Goal: Task Accomplishment & Management: Manage account settings

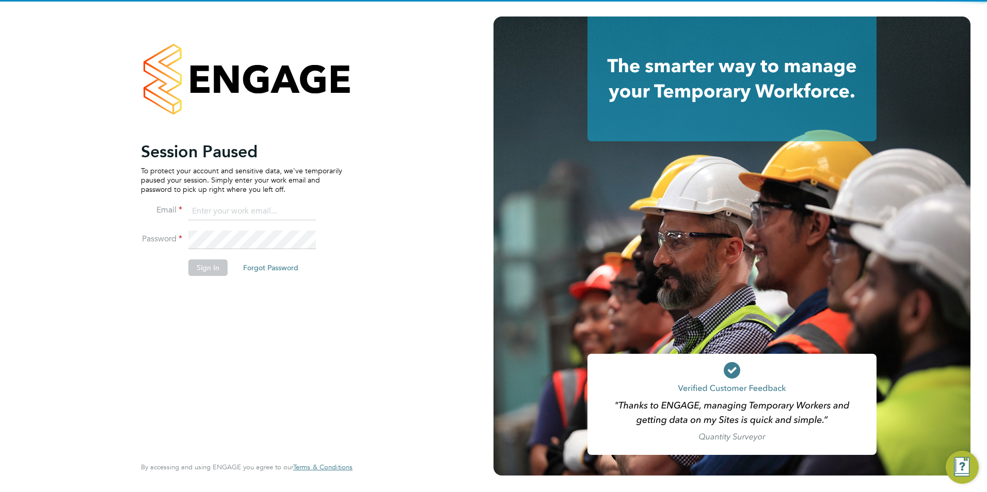
type input "[PERSON_NAME][EMAIL_ADDRESS][PERSON_NAME][DOMAIN_NAME]"
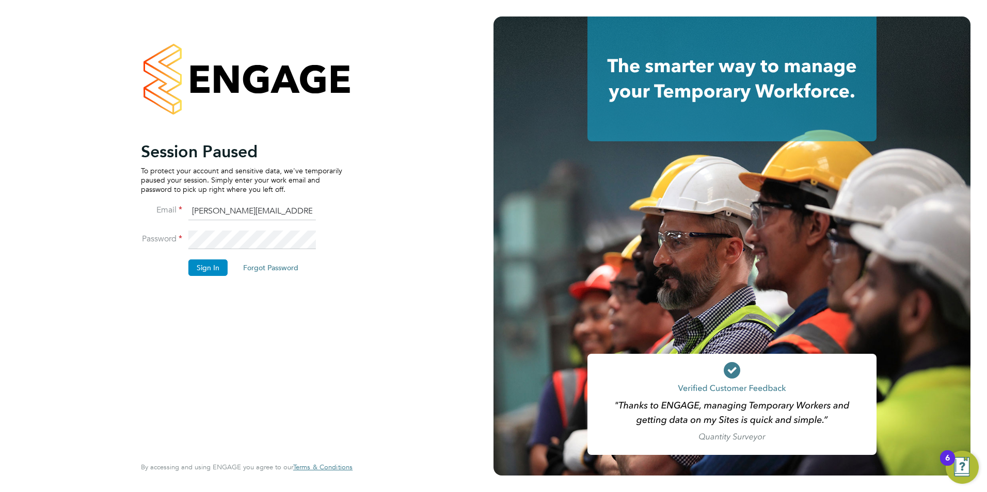
click at [198, 267] on button "Sign In" at bounding box center [207, 268] width 39 height 17
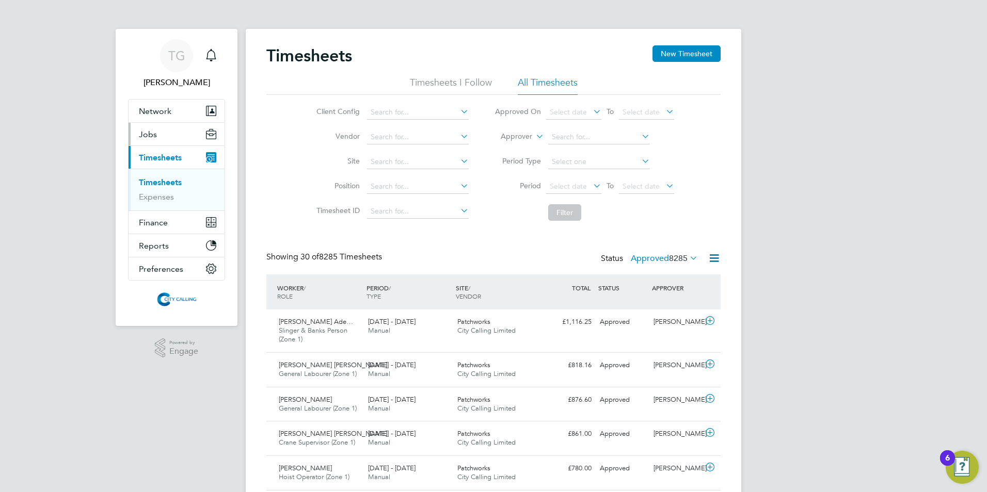
click at [145, 134] on span "Jobs" at bounding box center [148, 135] width 18 height 10
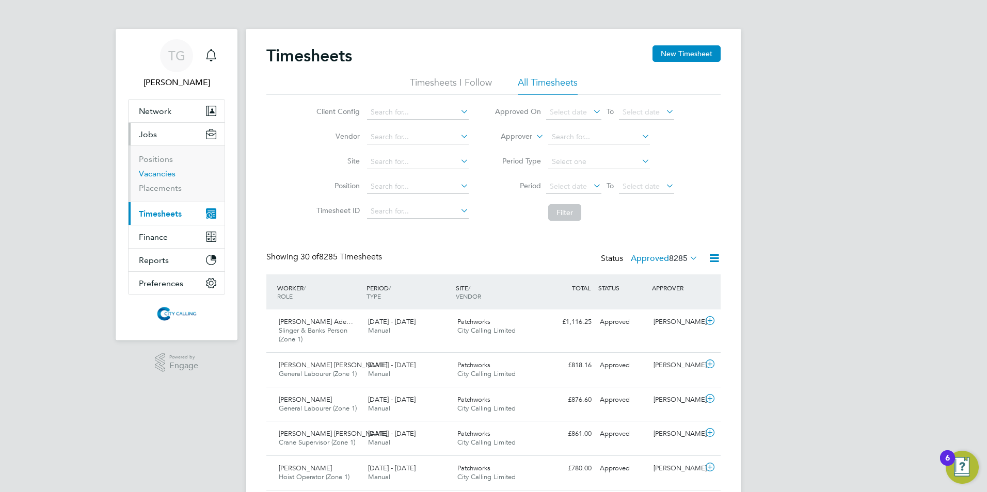
click at [158, 171] on link "Vacancies" at bounding box center [157, 174] width 37 height 10
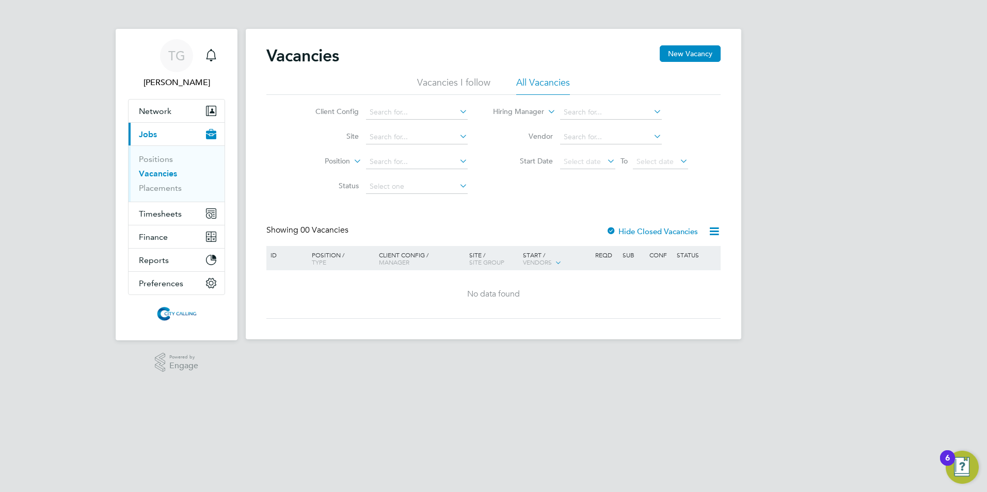
click at [160, 175] on link "Vacancies" at bounding box center [158, 174] width 38 height 10
click at [159, 215] on span "Timesheets" at bounding box center [160, 214] width 43 height 10
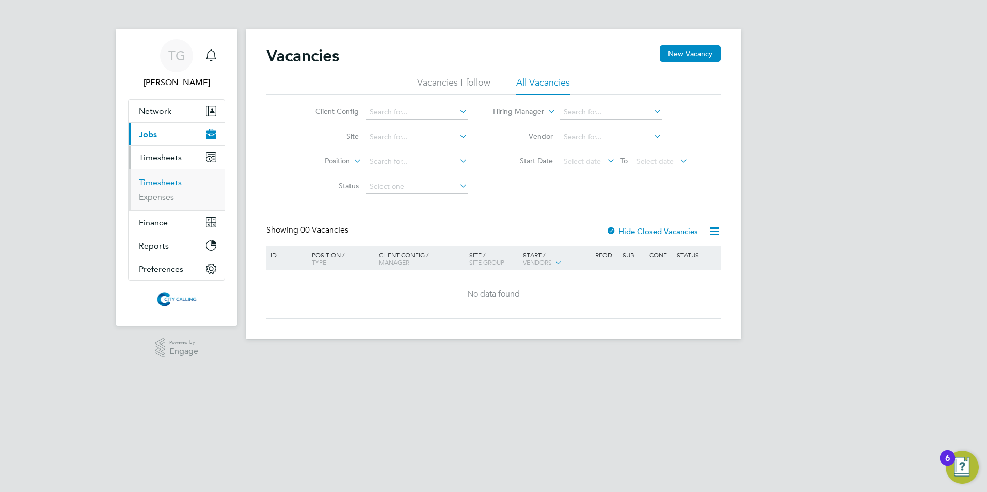
click at [152, 184] on link "Timesheets" at bounding box center [160, 183] width 43 height 10
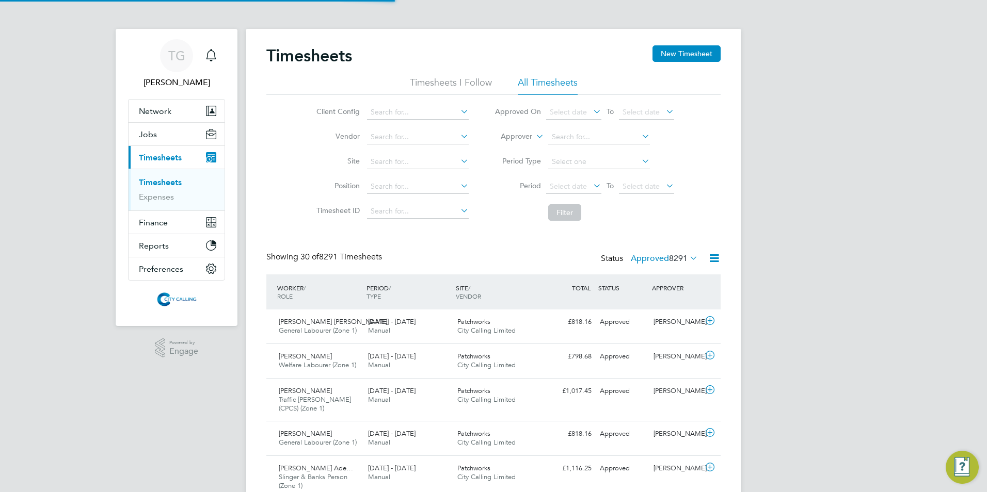
click at [555, 186] on span "Select date" at bounding box center [568, 186] width 37 height 9
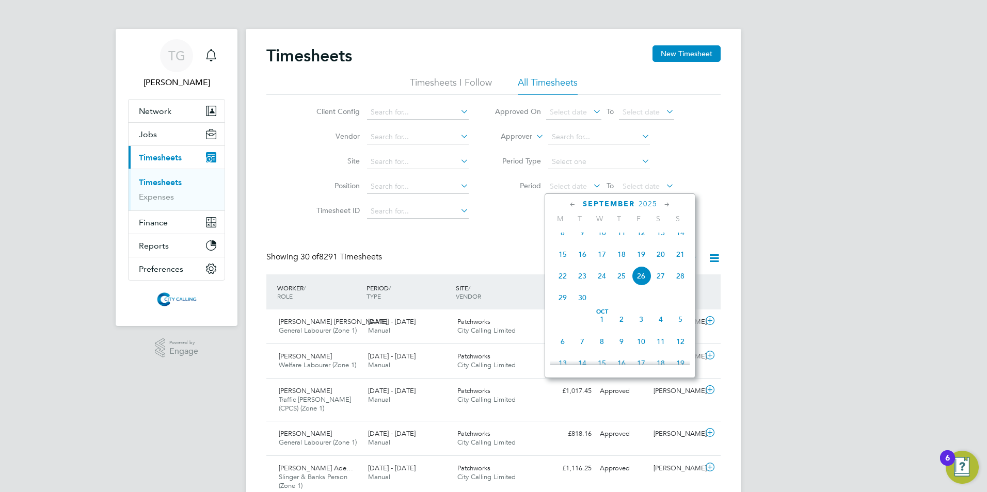
drag, startPoint x: 560, startPoint y: 263, endPoint x: 575, endPoint y: 263, distance: 15.0
click at [561, 263] on span "15" at bounding box center [563, 255] width 20 height 20
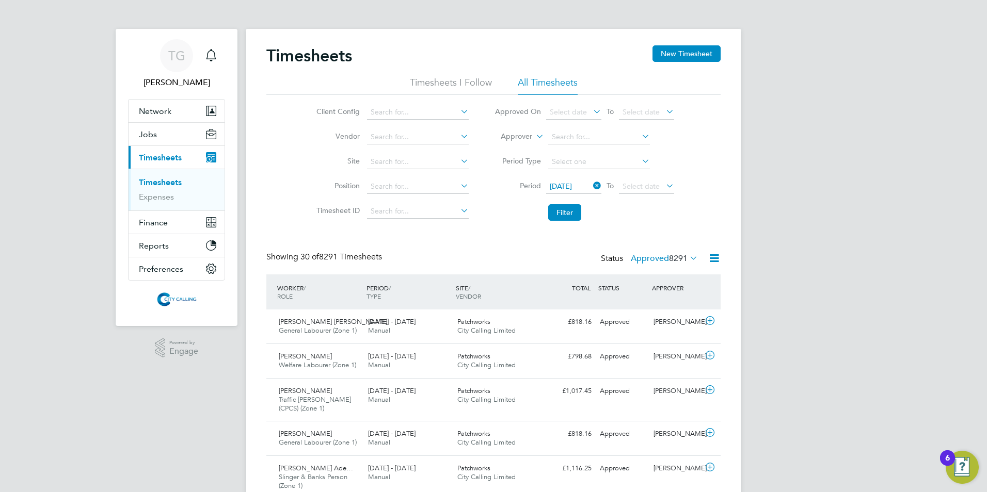
click at [636, 185] on span "Select date" at bounding box center [640, 186] width 37 height 9
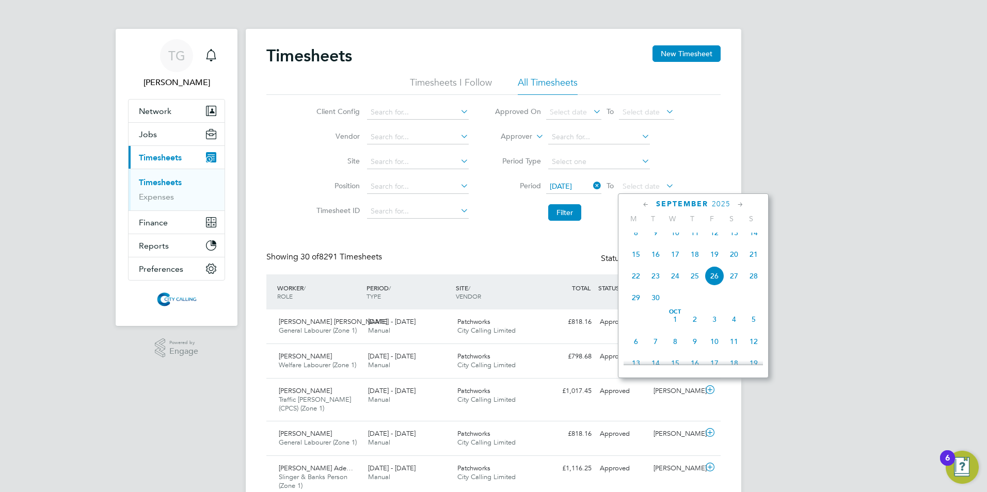
click at [752, 262] on span "21" at bounding box center [754, 255] width 20 height 20
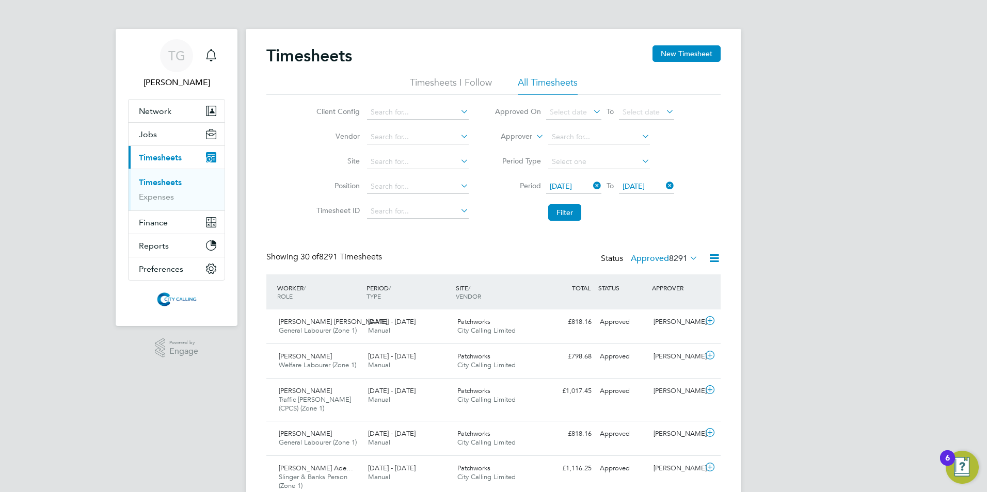
click at [569, 214] on button "Filter" at bounding box center [564, 212] width 33 height 17
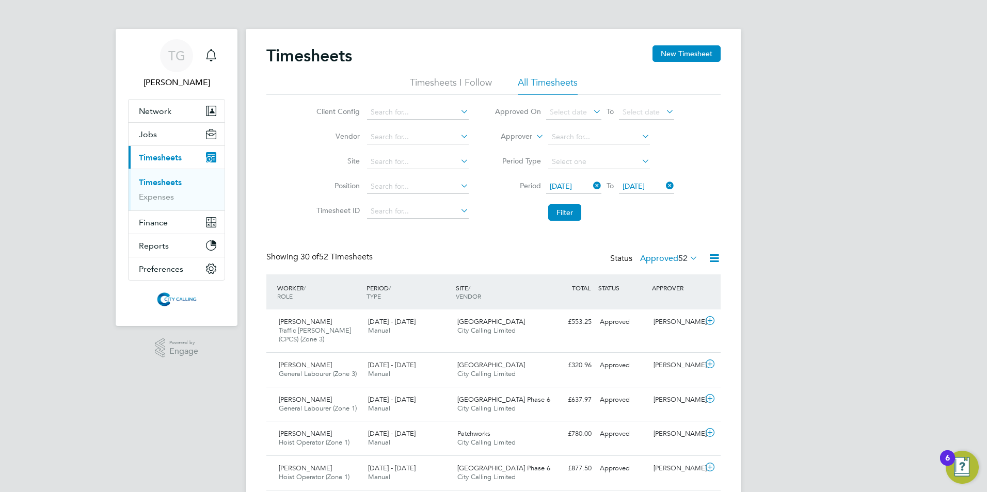
click at [654, 260] on label "Approved 52" at bounding box center [669, 258] width 58 height 10
click at [149, 133] on span "Jobs" at bounding box center [148, 135] width 18 height 10
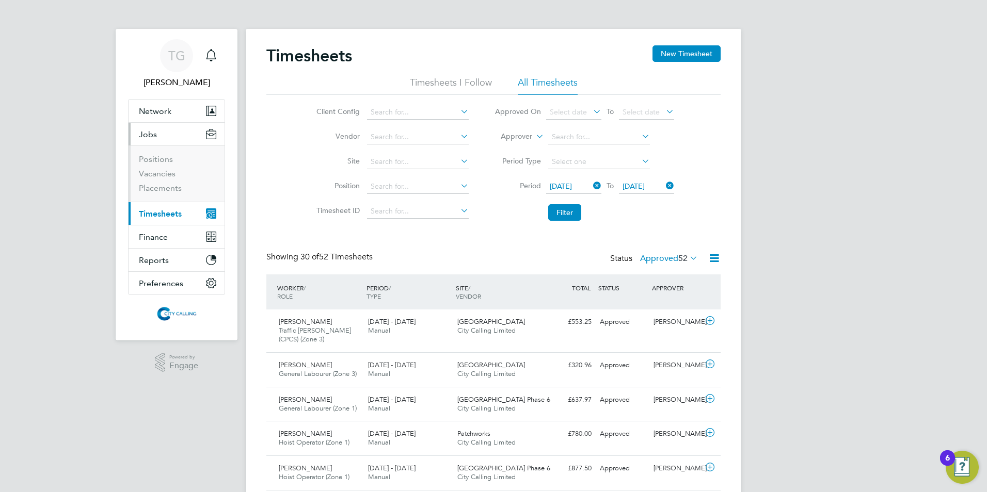
click at [157, 168] on li "Positions" at bounding box center [177, 161] width 77 height 14
click at [158, 171] on link "Vacancies" at bounding box center [157, 174] width 37 height 10
